Goal: Transaction & Acquisition: Book appointment/travel/reservation

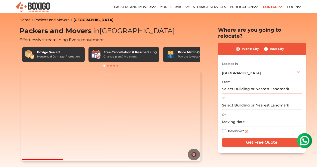
click at [235, 85] on input "text" at bounding box center [262, 88] width 80 height 9
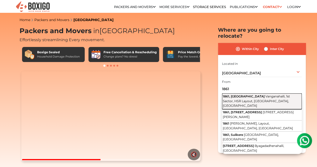
click at [250, 94] on span "1861, [GEOGRAPHIC_DATA]" at bounding box center [244, 96] width 42 height 4
type input "[STREET_ADDRESS]"
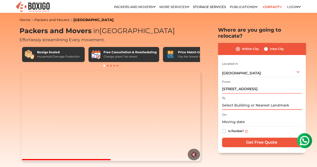
click at [227, 101] on input "text" at bounding box center [262, 105] width 80 height 9
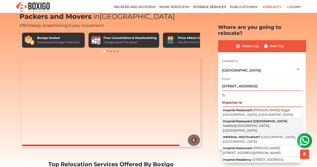
scroll to position [15, 0]
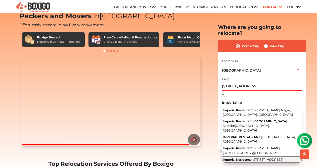
click at [250, 159] on span "Imperial Residency" at bounding box center [237, 159] width 29 height 4
type input "Imperial Residency, [STREET_ADDRESS]"
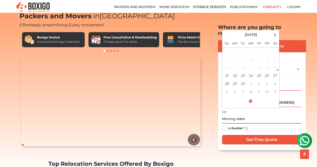
click at [230, 115] on input "text" at bounding box center [262, 118] width 80 height 9
click at [274, 71] on td "27" at bounding box center [275, 75] width 8 height 8
type input "[DATE] 12:00 AM"
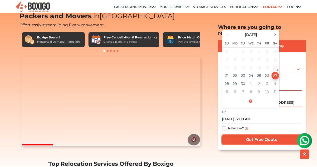
click at [257, 134] on input "Get Free Quote" at bounding box center [262, 139] width 80 height 10
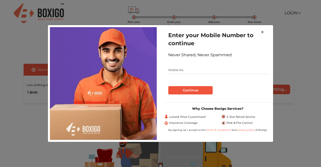
click at [186, 70] on input "text" at bounding box center [217, 70] width 99 height 8
click at [186, 90] on button "Continue" at bounding box center [190, 90] width 44 height 9
type input "9892127484"
click at [187, 91] on button "Continue" at bounding box center [190, 90] width 44 height 9
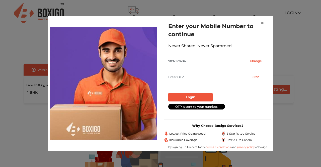
click at [196, 77] on input "text" at bounding box center [206, 77] width 76 height 8
type input "3440"
click at [190, 98] on button "Login" at bounding box center [190, 97] width 44 height 9
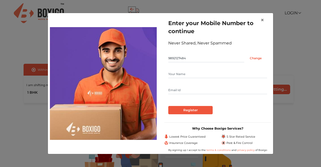
click at [183, 73] on input "text" at bounding box center [217, 74] width 99 height 8
type input "Jayaram"
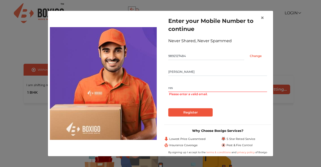
type input "response2jayaram@gmail.com"
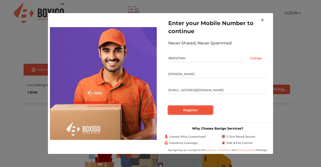
click at [192, 111] on input "Register" at bounding box center [190, 110] width 44 height 9
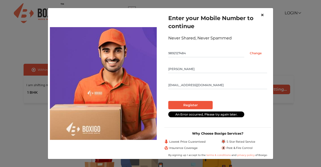
click at [262, 17] on span "×" at bounding box center [262, 14] width 4 height 7
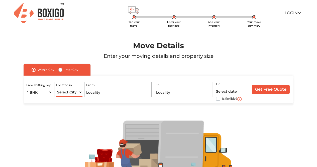
click at [77, 93] on select "Select City Bangalore Bengaluru Bhopal Bhubaneswar Chennai Coimbatore Cuttack D…" at bounding box center [69, 92] width 26 height 9
select select "[GEOGRAPHIC_DATA]"
click at [56, 88] on select "Select City Bangalore Bengaluru Bhopal Bhubaneswar Chennai Coimbatore Cuttack D…" at bounding box center [69, 92] width 26 height 9
click at [106, 93] on input "text" at bounding box center [117, 92] width 62 height 9
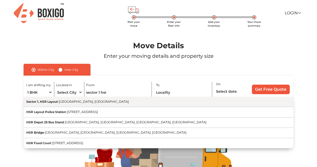
click at [88, 103] on span "[GEOGRAPHIC_DATA], [GEOGRAPHIC_DATA]" at bounding box center [94, 101] width 70 height 4
type input "Sector 1, HSR Layout, Bengaluru, Karnataka"
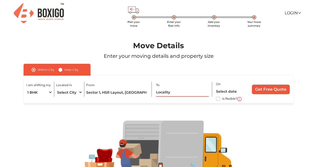
click at [165, 93] on input "text" at bounding box center [182, 92] width 53 height 9
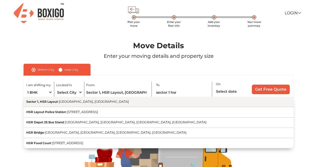
click at [91, 102] on span "[GEOGRAPHIC_DATA], [GEOGRAPHIC_DATA]" at bounding box center [94, 101] width 70 height 4
type input "Sector 1, HSR Layout, Bengaluru, Karnataka"
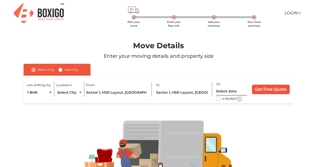
click at [225, 89] on input "text" at bounding box center [231, 91] width 31 height 9
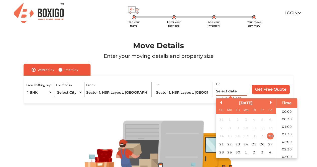
scroll to position [189, 0]
click at [269, 144] on div "27" at bounding box center [270, 143] width 7 height 7
type input "27/09/2025 12:00 AM"
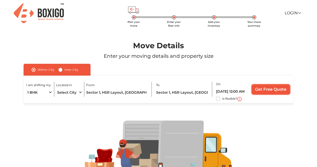
click at [267, 89] on input "Get Free Quote" at bounding box center [271, 89] width 38 height 10
